Goal: Task Accomplishment & Management: Manage account settings

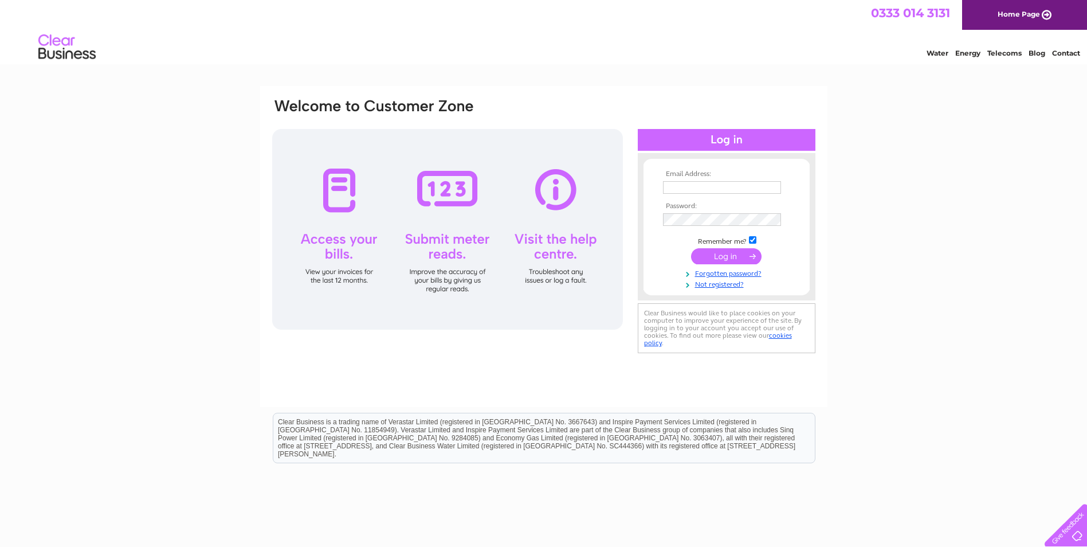
type input "[PERSON_NAME][EMAIL_ADDRESS][DOMAIN_NAME]"
click at [727, 254] on input "submit" at bounding box center [726, 256] width 70 height 16
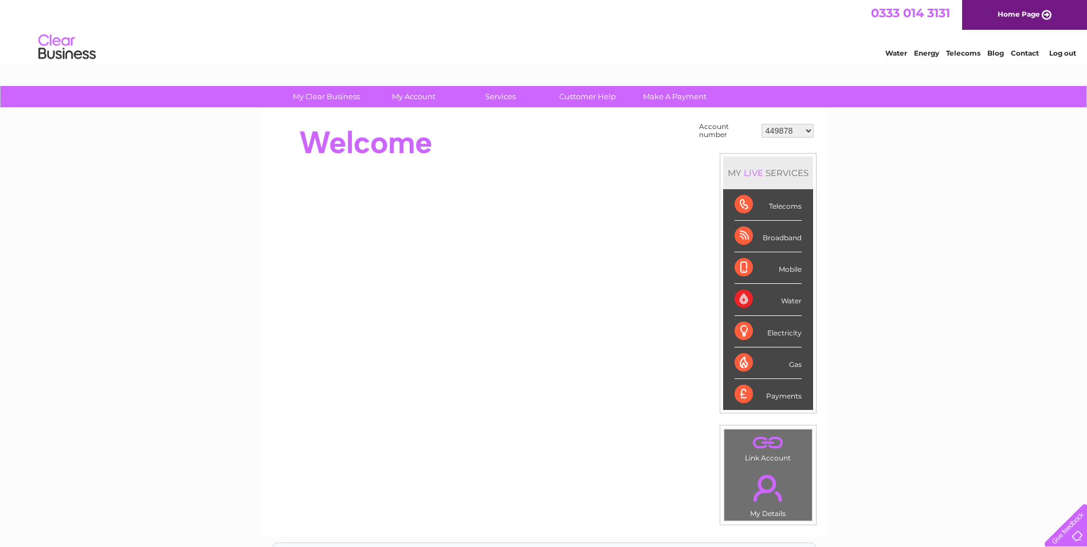
click at [808, 130] on select "449878 911729 929282 967788 30304859 30304862 30304864 30304866 30304869 303053…" at bounding box center [787, 131] width 52 height 14
click at [761, 124] on select "449878 911729 929282 967788 30304859 30304862 30304864 30304866 30304869 303053…" at bounding box center [787, 131] width 52 height 14
click at [809, 128] on select "449878 911729 929282 967788 30304859 30304862 30304864 30304866 30304869 303053…" at bounding box center [787, 131] width 52 height 14
select select "911729"
click at [761, 124] on select "449878 911729 929282 967788 30304859 30304862 30304864 30304866 30304869 303053…" at bounding box center [787, 131] width 52 height 14
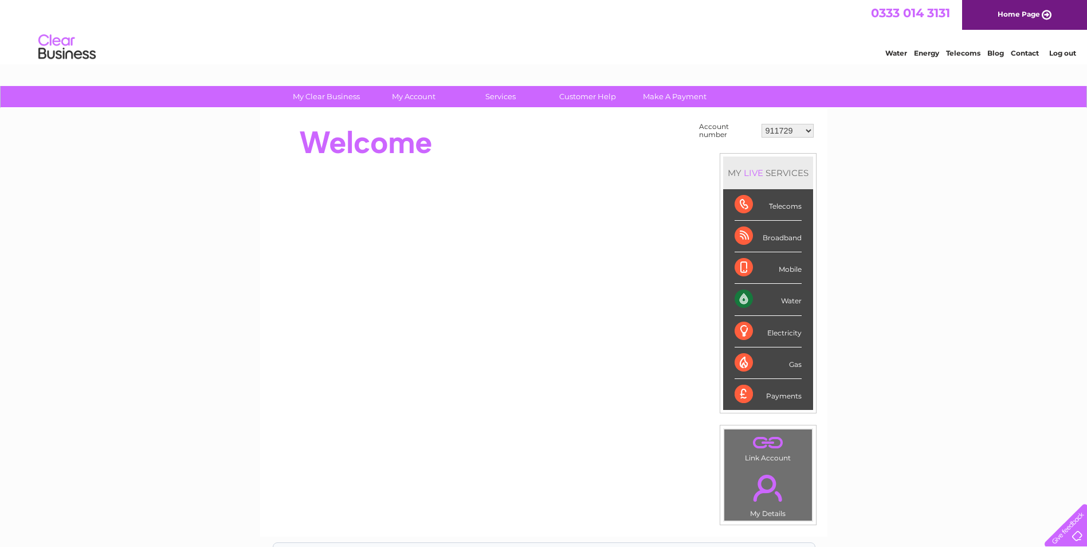
click at [764, 296] on div "Water" at bounding box center [767, 300] width 67 height 32
click at [742, 298] on div "Water" at bounding box center [767, 300] width 67 height 32
click at [807, 127] on select "449878 911729 929282 967788 30304859 30304862 30304864 30304866 30304869 303053…" at bounding box center [787, 131] width 52 height 14
select select "929282"
click at [761, 124] on select "449878 911729 929282 967788 30304859 30304862 30304864 30304866 30304869 303053…" at bounding box center [787, 131] width 52 height 14
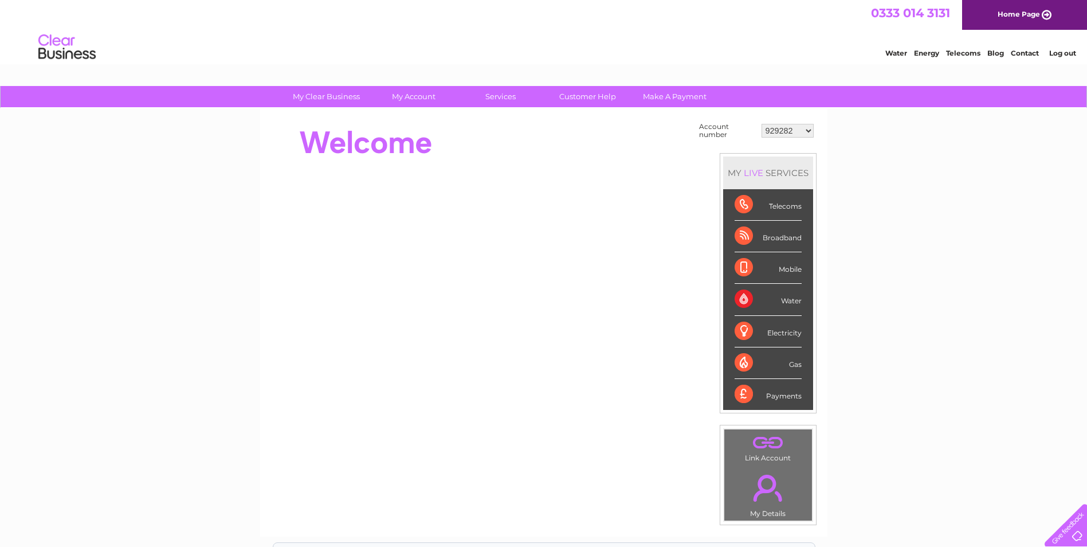
click at [811, 128] on select "449878 911729 929282 967788 30304859 30304862 30304864 30304866 30304869 303053…" at bounding box center [787, 131] width 52 height 14
select select "30304859"
click at [761, 124] on select "449878 911729 929282 967788 30304859 30304862 30304864 30304866 30304869 303053…" at bounding box center [787, 131] width 52 height 14
click at [745, 299] on div "Water" at bounding box center [767, 300] width 67 height 32
click at [807, 127] on select "449878 911729 929282 967788 30304859 30304862 30304864 30304866 30304869 303053…" at bounding box center [787, 131] width 52 height 14
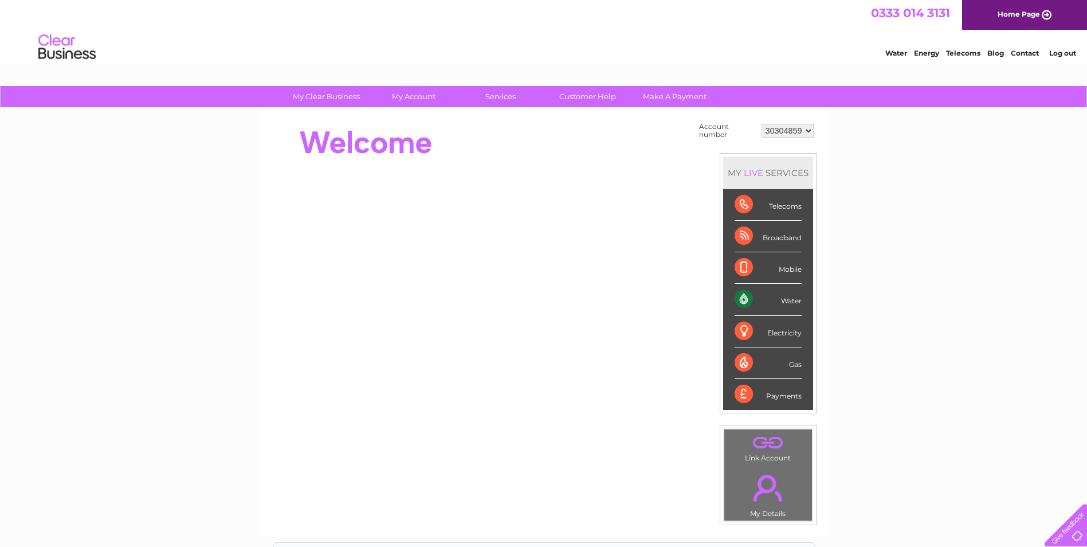
select select "449878"
click at [761, 124] on select "449878 911729 929282 967788 30304859 30304862 30304864 30304866 30304869 303053…" at bounding box center [787, 131] width 52 height 14
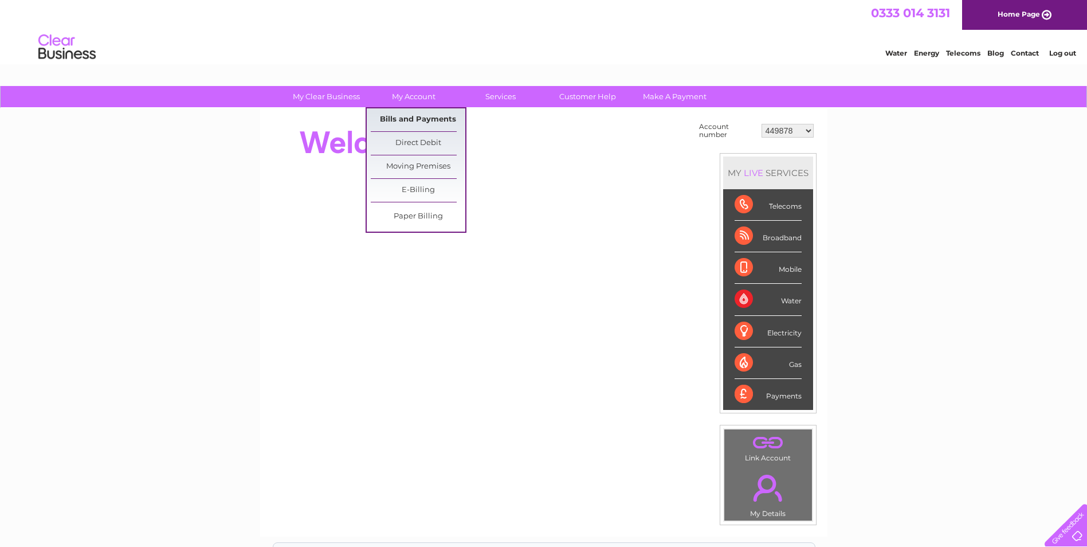
click at [415, 118] on link "Bills and Payments" at bounding box center [418, 119] width 95 height 23
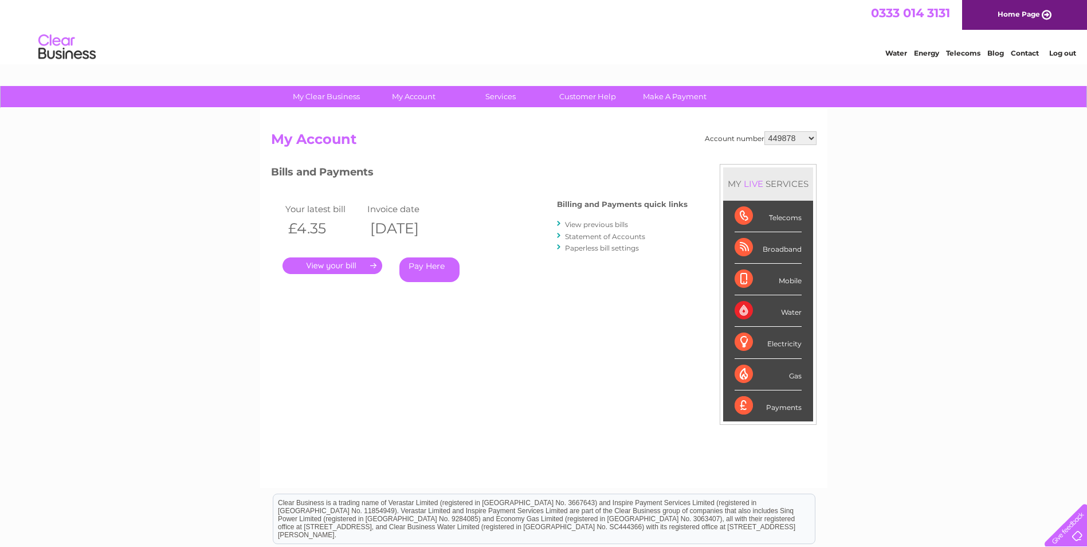
click at [814, 137] on select "449878 911729 929282 967788 30304859 30304862 30304864 30304866 30304869 303053…" at bounding box center [790, 138] width 52 height 14
select select "911729"
click at [764, 131] on select "449878 911729 929282 967788 30304859 30304862 30304864 30304866 30304869 303053…" at bounding box center [790, 138] width 52 height 14
click at [811, 139] on select "449878 911729 929282 967788 30304859 30304862 30304864 30304866 30304869 303053…" at bounding box center [790, 138] width 52 height 14
select select "929282"
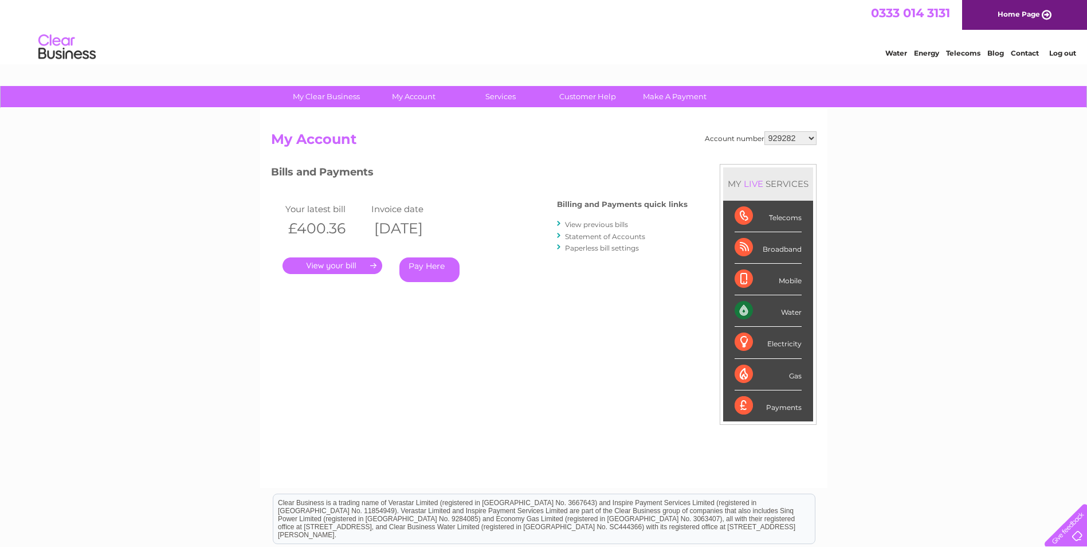
click at [764, 131] on select "449878 911729 929282 967788 30304859 30304862 30304864 30304866 30304869 303053…" at bounding box center [790, 138] width 52 height 14
click at [812, 137] on select "449878 911729 929282 967788 30304859 30304862 30304864 30304866 30304869 303053…" at bounding box center [790, 138] width 52 height 14
select select "967788"
click at [764, 131] on select "449878 911729 929282 967788 30304859 30304862 30304864 30304866 30304869 303053…" at bounding box center [790, 138] width 52 height 14
click at [812, 137] on select "449878 911729 929282 967788 30304859 30304862 30304864 30304866 30304869 303053…" at bounding box center [790, 138] width 52 height 14
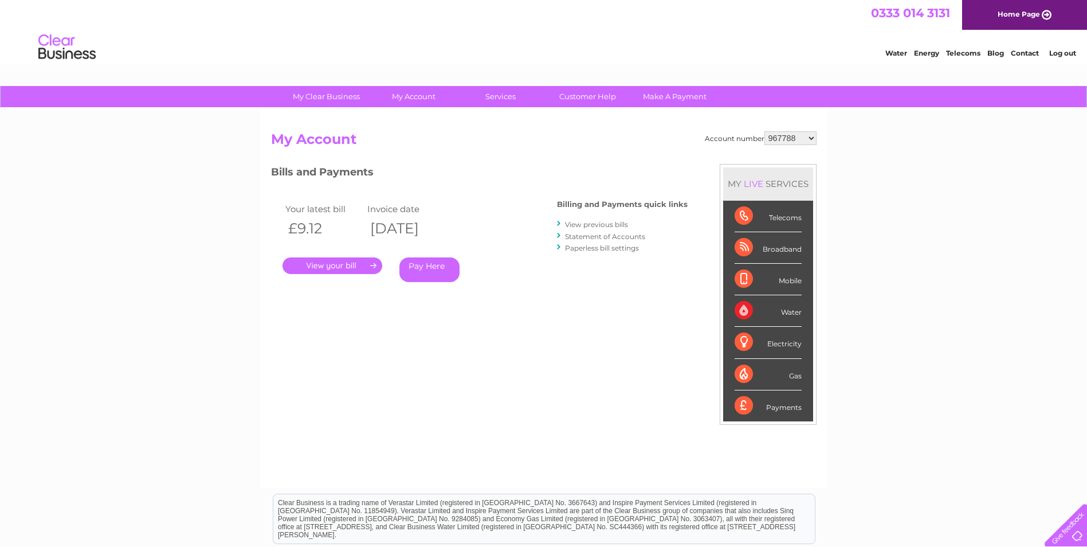
select select "30304859"
click at [764, 131] on select "449878 911729 929282 967788 30304859 30304862 30304864 30304866 30304869 303053…" at bounding box center [790, 138] width 52 height 14
click at [812, 137] on select "449878 911729 929282 967788 30304859 30304862 30304864 30304866 30304869 303053…" at bounding box center [790, 138] width 52 height 14
select select "30304862"
click at [764, 131] on select "449878 911729 929282 967788 30304859 30304862 30304864 30304866 30304869 303053…" at bounding box center [790, 138] width 52 height 14
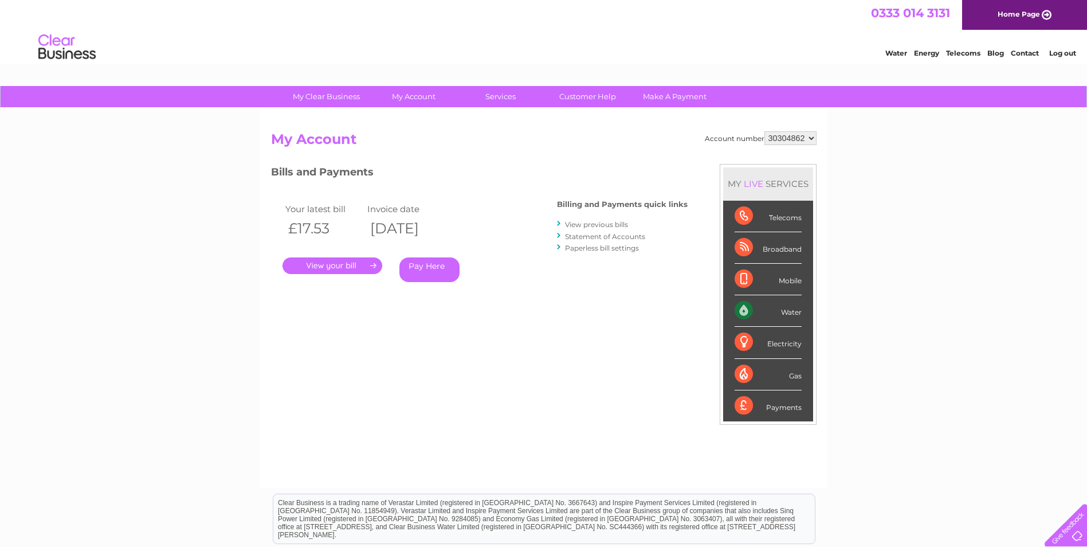
click at [812, 137] on select "449878 911729 929282 967788 30304859 30304862 30304864 30304866 30304869 303053…" at bounding box center [790, 138] width 52 height 14
select select "30304864"
click at [764, 131] on select "449878 911729 929282 967788 30304859 30304862 30304864 30304866 30304869 303053…" at bounding box center [790, 138] width 52 height 14
click at [812, 136] on select "449878 911729 929282 967788 30304859 30304862 30304864 30304866 30304869 303053…" at bounding box center [790, 138] width 52 height 14
select select "30304866"
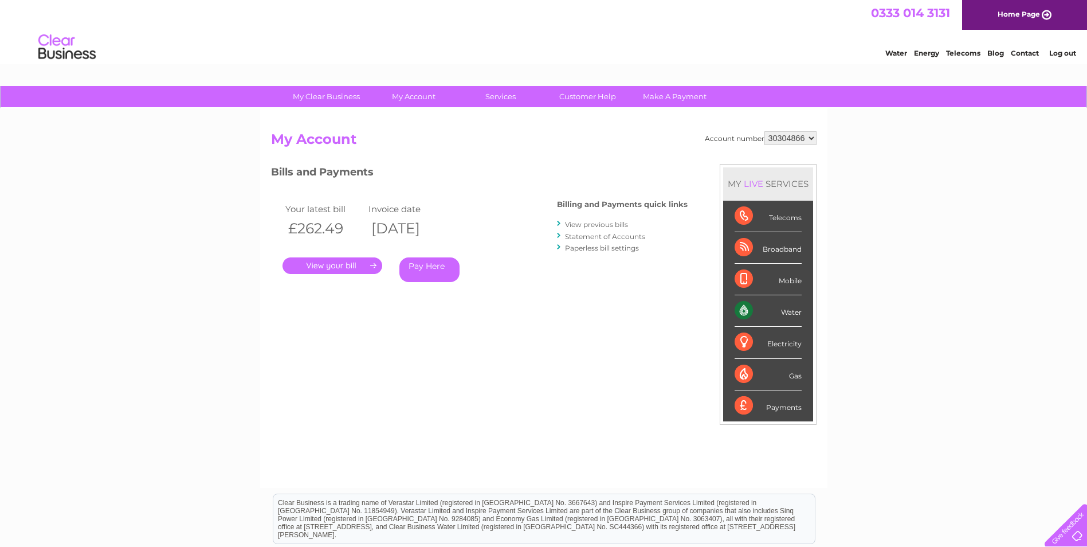
click at [764, 131] on select "449878 911729 929282 967788 30304859 30304862 30304864 30304866 30304869 303053…" at bounding box center [790, 138] width 52 height 14
click at [811, 139] on select "449878 911729 929282 967788 30304859 30304862 30304864 30304866 30304869 303053…" at bounding box center [790, 138] width 52 height 14
select select "30304869"
click at [764, 131] on select "449878 911729 929282 967788 30304859 30304862 30304864 30304866 30304869 303053…" at bounding box center [790, 138] width 52 height 14
click at [811, 138] on select "449878 911729 929282 967788 30304859 30304862 30304864 30304866 30304869 303053…" at bounding box center [790, 138] width 52 height 14
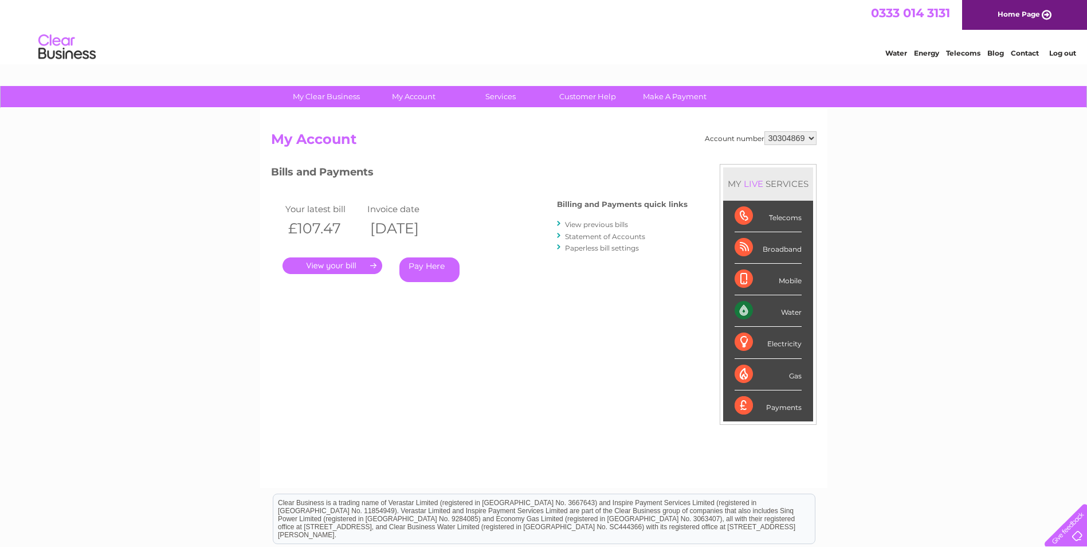
select select "30305387"
click at [764, 131] on select "449878 911729 929282 967788 30304859 30304862 30304864 30304866 30304869 303053…" at bounding box center [790, 138] width 52 height 14
click at [811, 137] on select "449878 911729 929282 967788 30304859 30304862 30304864 30304866 30304869 303053…" at bounding box center [790, 138] width 52 height 14
select select "30312149"
click at [764, 131] on select "449878 911729 929282 967788 30304859 30304862 30304864 30304866 30304869 303053…" at bounding box center [790, 138] width 52 height 14
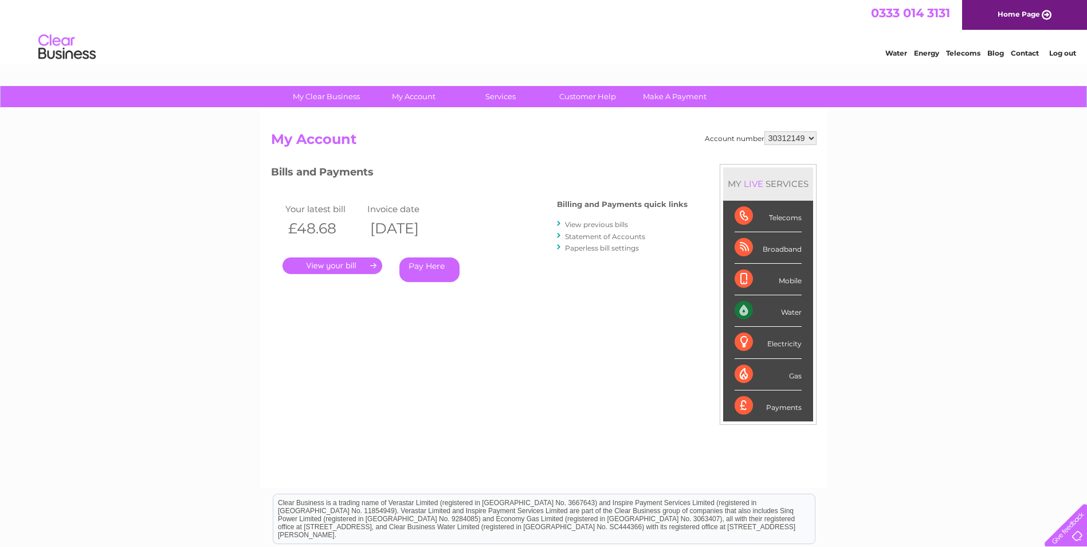
click at [810, 137] on select "449878 911729 929282 967788 30304859 30304862 30304864 30304866 30304869 303053…" at bounding box center [790, 138] width 52 height 14
select select "30312517"
click at [764, 131] on select "449878 911729 929282 967788 30304859 30304862 30304864 30304866 30304869 303053…" at bounding box center [790, 138] width 52 height 14
click at [812, 136] on select "449878 911729 929282 967788 30304859 30304862 30304864 30304866 30304869 303053…" at bounding box center [790, 138] width 52 height 14
select select "30312518"
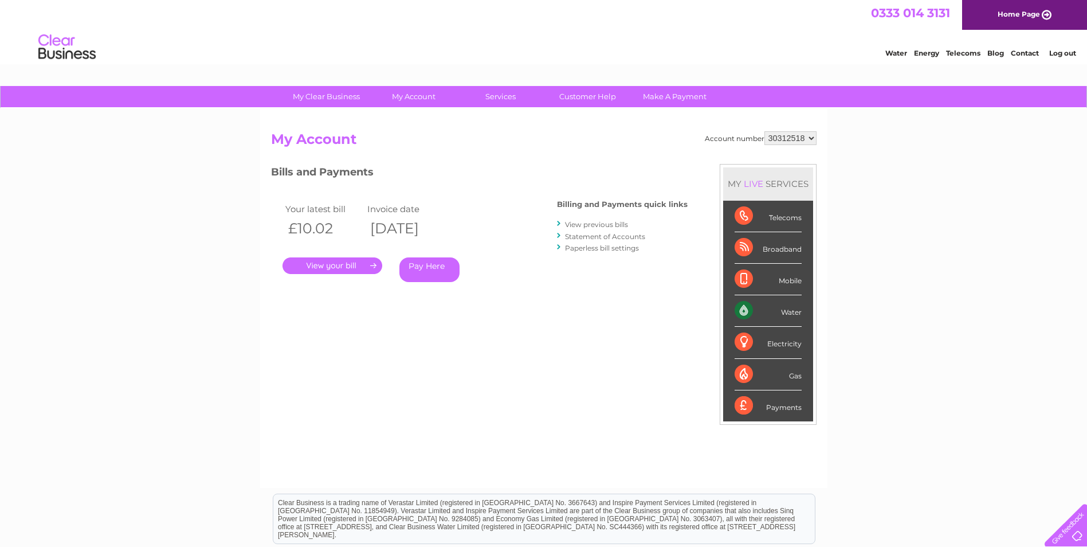
click at [764, 131] on select "449878 911729 929282 967788 30304859 30304862 30304864 30304866 30304869 303053…" at bounding box center [790, 138] width 52 height 14
click at [812, 136] on select "449878 911729 929282 967788 30304859 30304862 30304864 30304866 30304869 303053…" at bounding box center [790, 138] width 52 height 14
select select "30312551"
click at [764, 131] on select "449878 911729 929282 967788 30304859 30304862 30304864 30304866 30304869 303053…" at bounding box center [790, 138] width 52 height 14
click at [812, 136] on select "449878 911729 929282 967788 30304859 30304862 30304864 30304866 30304869 303053…" at bounding box center [790, 138] width 52 height 14
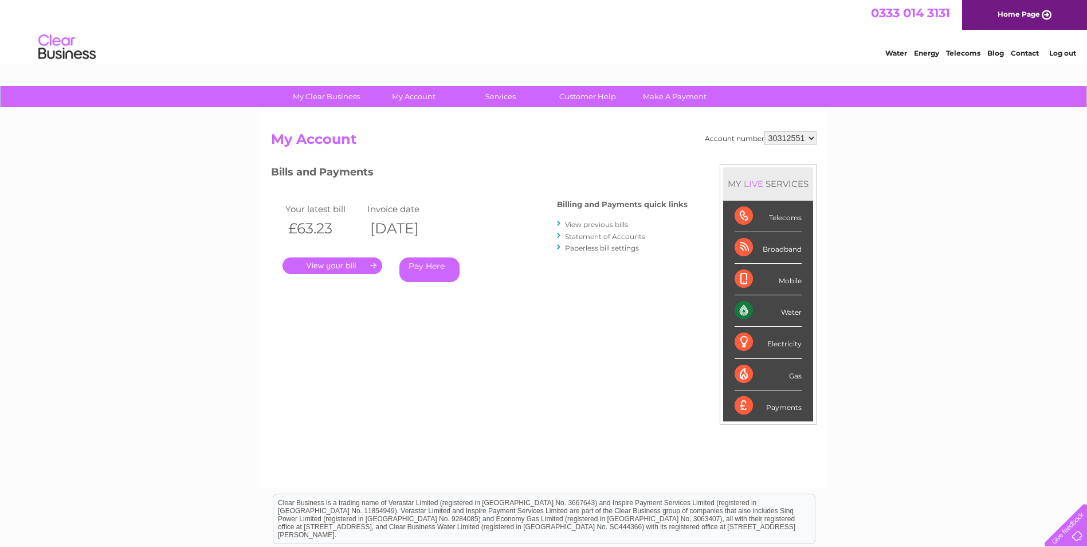
select select "30315548"
click at [764, 131] on select "449878 911729 929282 967788 30304859 30304862 30304864 30304866 30304869 303053…" at bounding box center [790, 138] width 52 height 14
